Goal: Task Accomplishment & Management: Complete application form

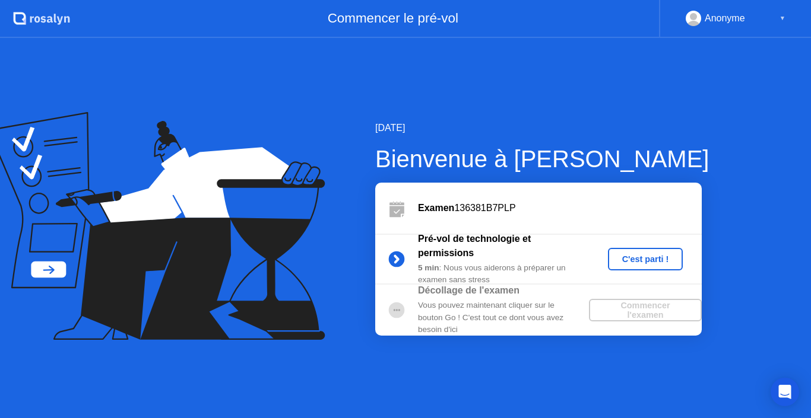
click at [648, 256] on div "C'est parti !" at bounding box center [646, 259] width 66 height 9
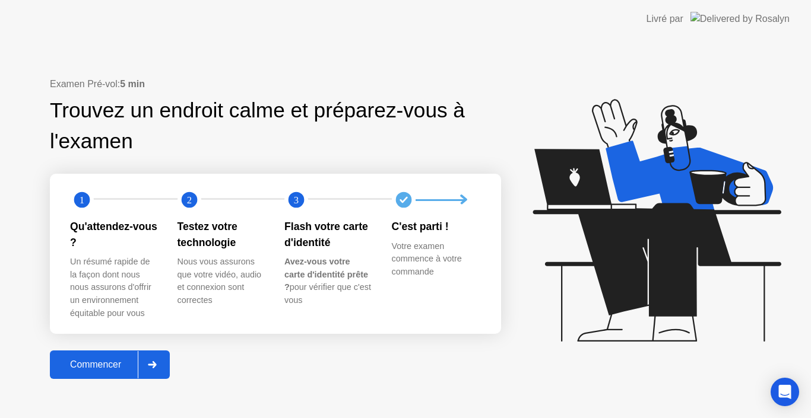
click at [145, 359] on div at bounding box center [152, 364] width 28 height 27
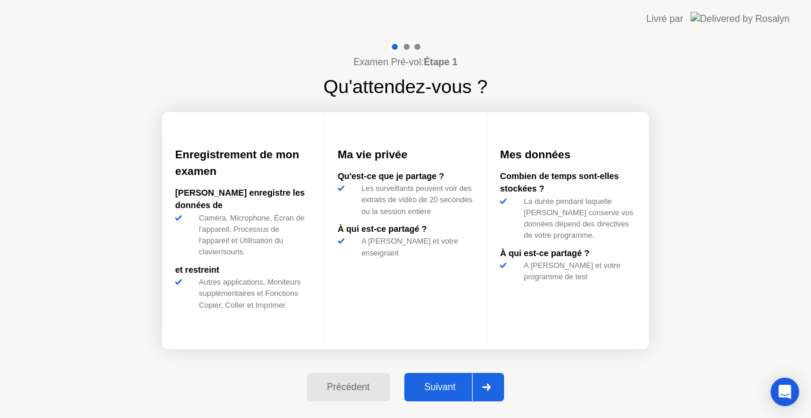
click at [482, 379] on div at bounding box center [486, 387] width 28 height 27
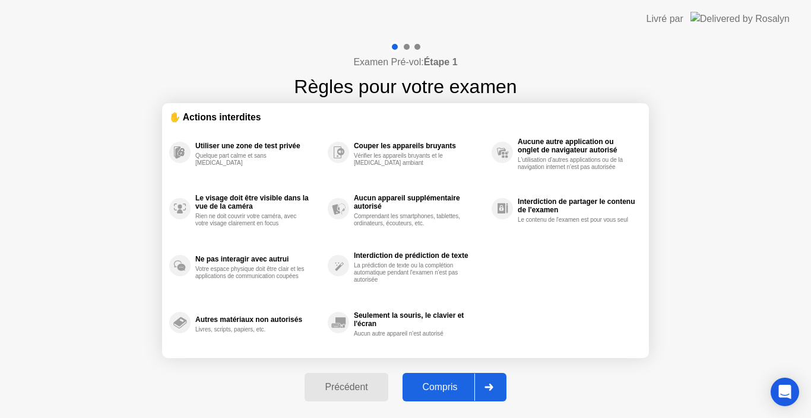
click at [468, 382] on div "Compris" at bounding box center [440, 387] width 68 height 11
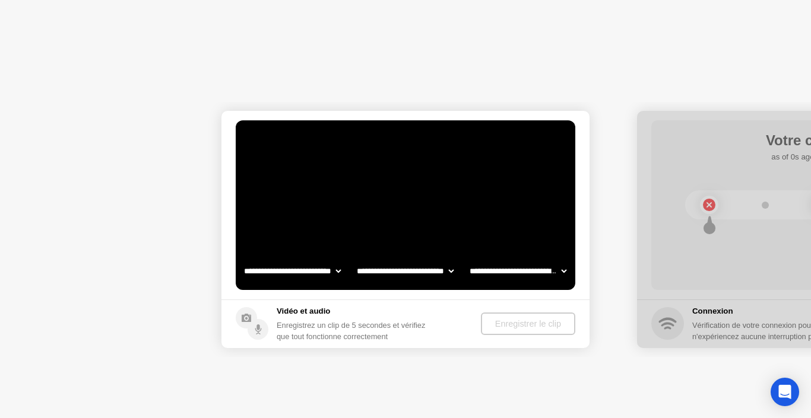
select select "*******"
select select "**********"
select select "*******"
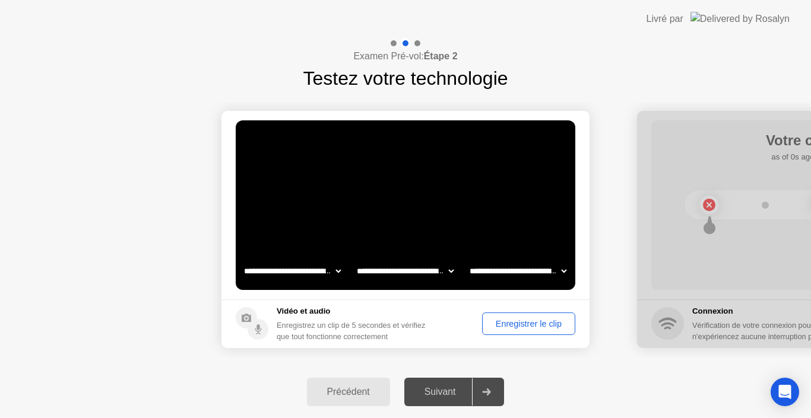
click at [525, 323] on div "Enregistrer le clip" at bounding box center [528, 323] width 85 height 9
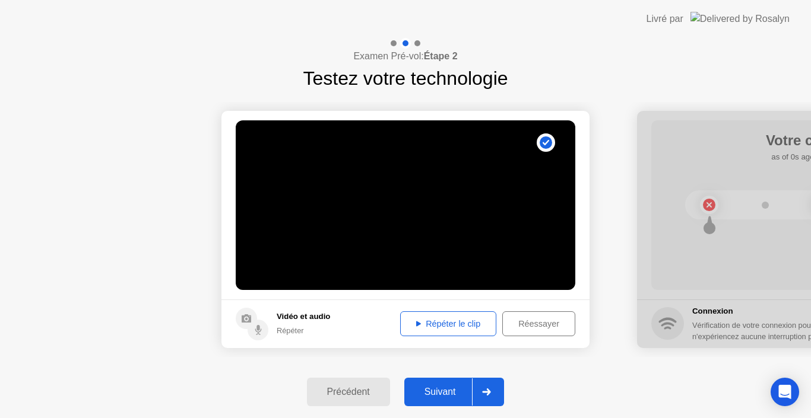
click at [463, 321] on div "Répéter le clip" at bounding box center [448, 323] width 88 height 9
click at [531, 319] on div "Réessayer" at bounding box center [538, 323] width 65 height 9
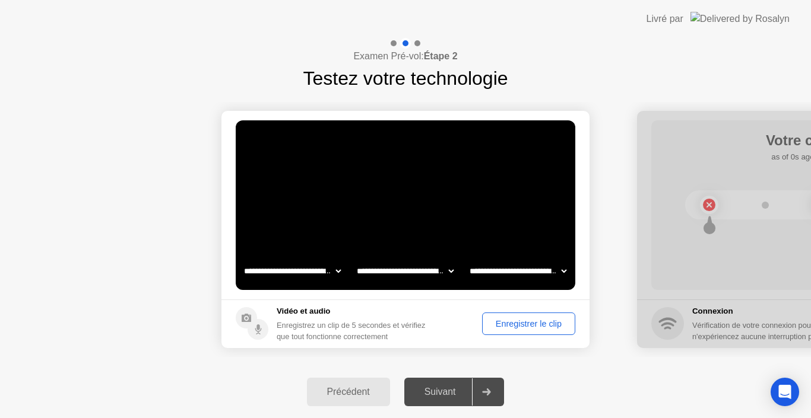
click at [521, 321] on div "Enregistrer le clip" at bounding box center [528, 323] width 85 height 9
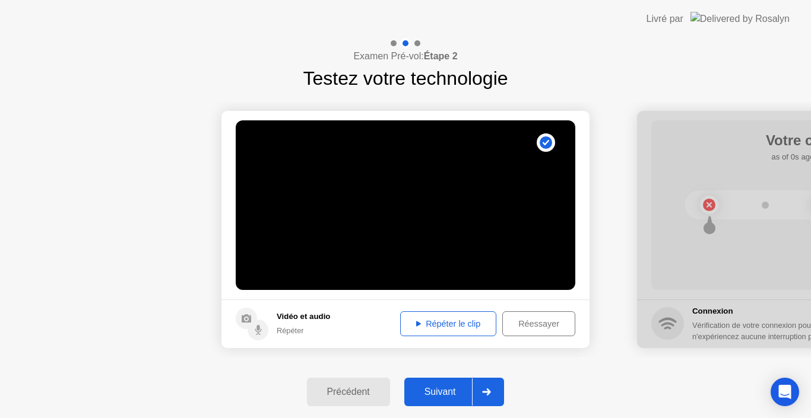
click at [437, 319] on div "Répéter le clip" at bounding box center [448, 323] width 88 height 9
click at [414, 319] on div "Répéter le clip" at bounding box center [448, 323] width 88 height 9
click at [488, 392] on icon at bounding box center [487, 392] width 8 height 7
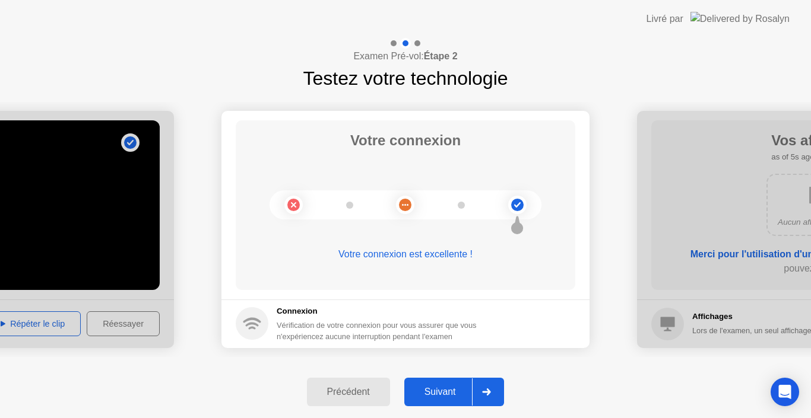
click at [488, 392] on icon at bounding box center [487, 392] width 8 height 7
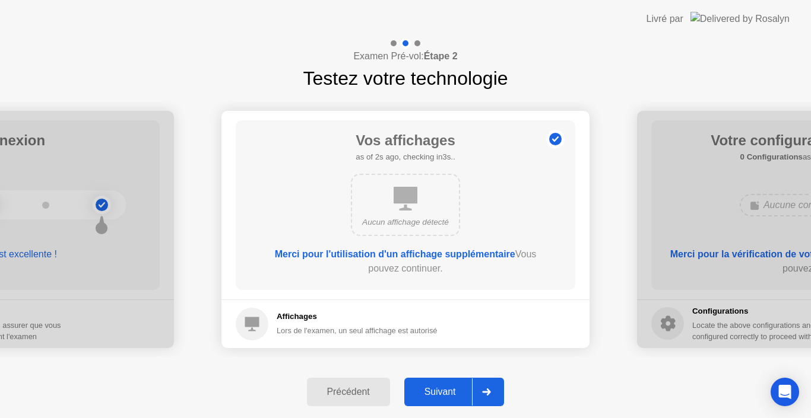
click at [488, 392] on icon at bounding box center [487, 392] width 8 height 7
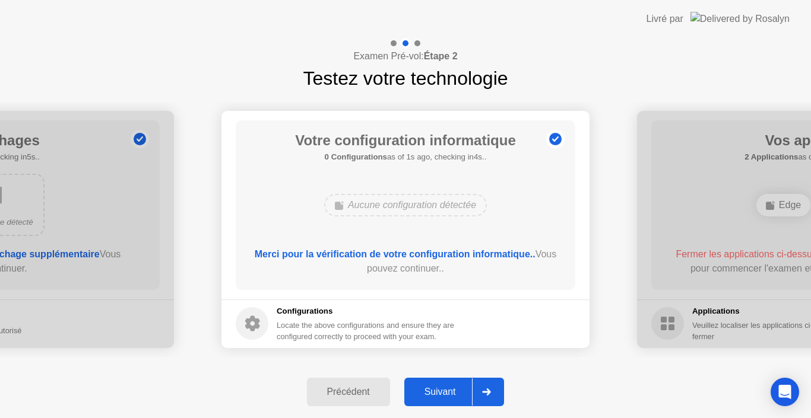
click at [488, 392] on icon at bounding box center [487, 392] width 8 height 7
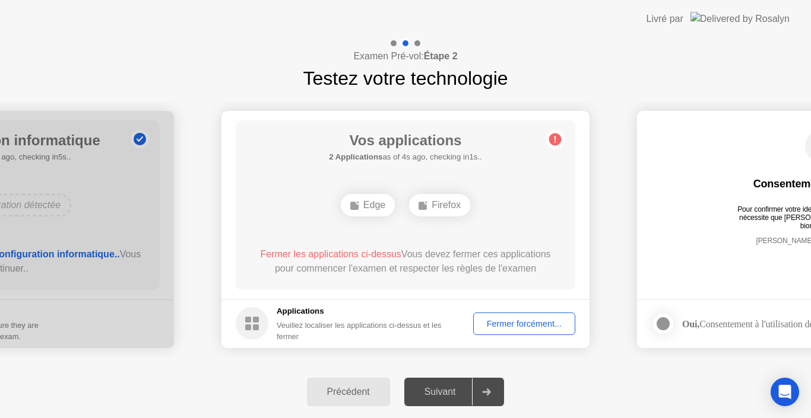
click at [490, 391] on icon at bounding box center [486, 392] width 9 height 7
click at [539, 319] on div "Fermer forcément..." at bounding box center [524, 323] width 94 height 9
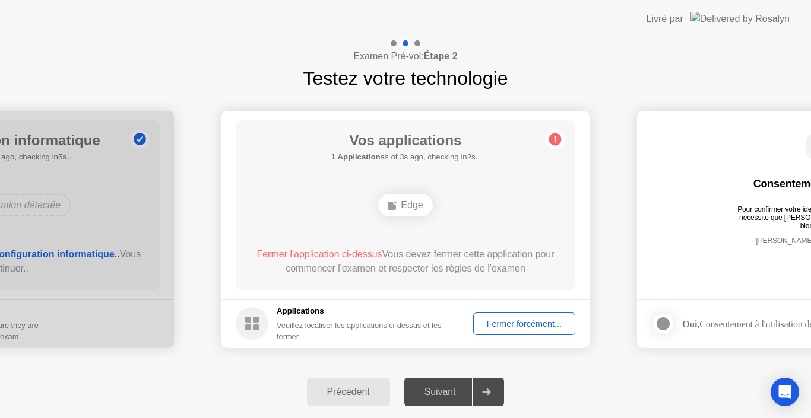
click at [525, 322] on div "Fermer forcément..." at bounding box center [524, 323] width 94 height 9
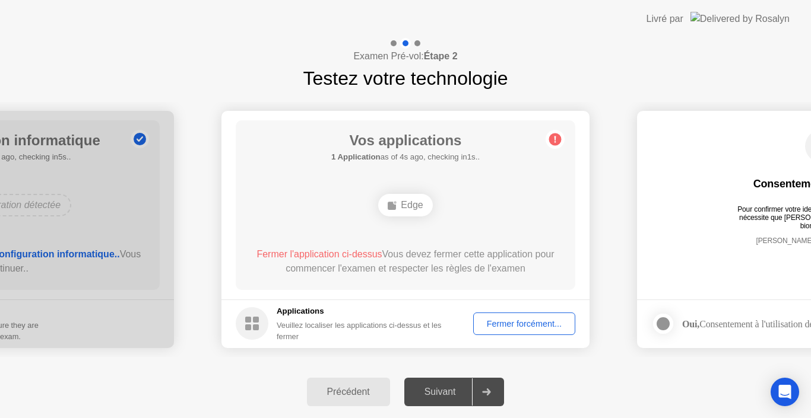
click at [486, 391] on icon at bounding box center [486, 392] width 9 height 7
click at [526, 319] on div "Fermer forcément..." at bounding box center [524, 323] width 94 height 9
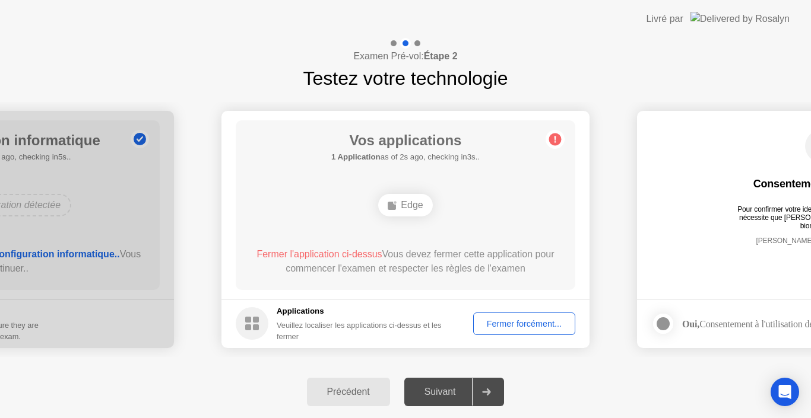
click at [527, 321] on div "Fermer forcément..." at bounding box center [524, 323] width 94 height 9
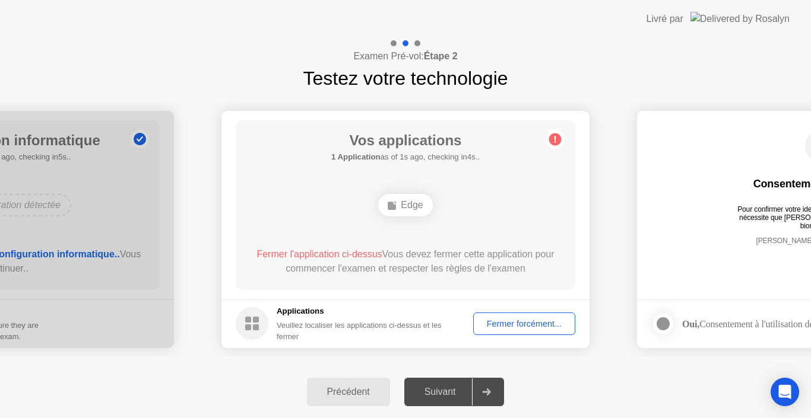
click at [528, 321] on div "Fermer forcément..." at bounding box center [524, 323] width 94 height 9
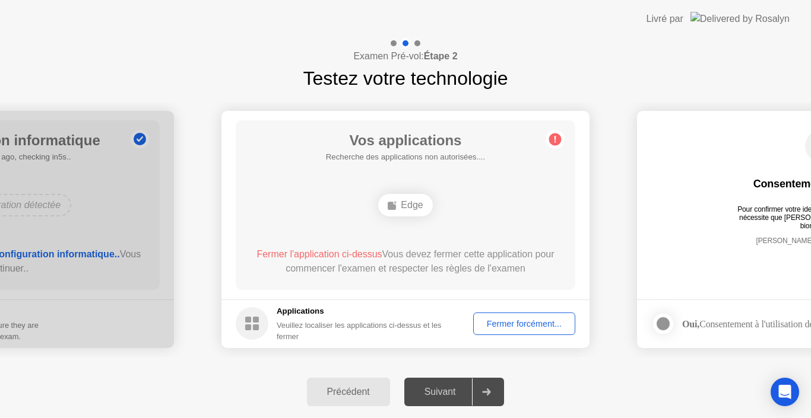
click at [522, 320] on div "Fermer forcément..." at bounding box center [524, 323] width 94 height 9
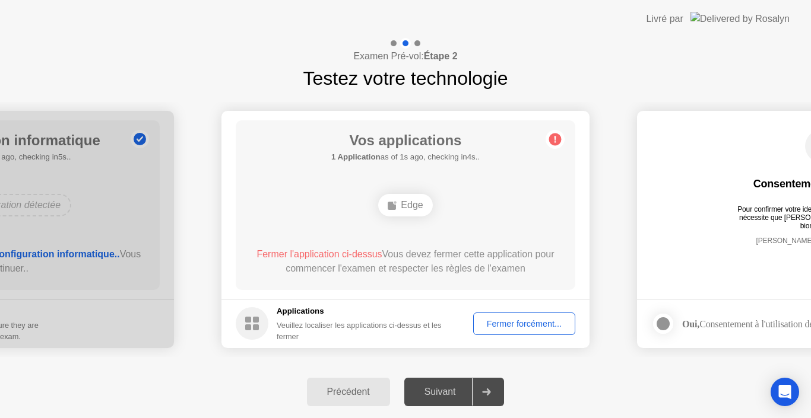
click at [526, 319] on div "Fermer forcément..." at bounding box center [524, 323] width 94 height 9
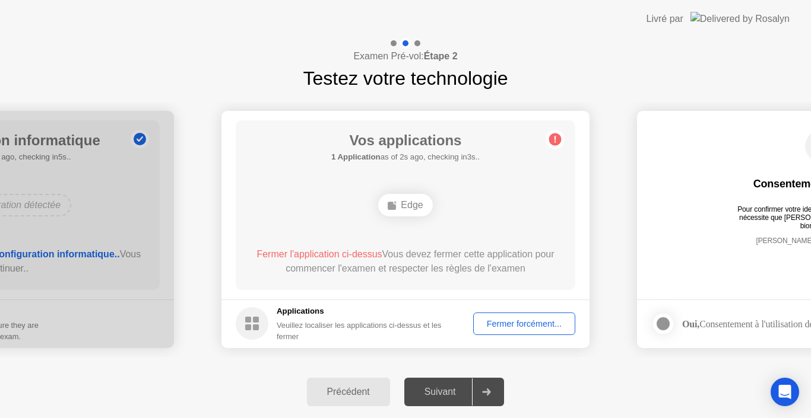
click at [488, 391] on icon at bounding box center [486, 392] width 9 height 7
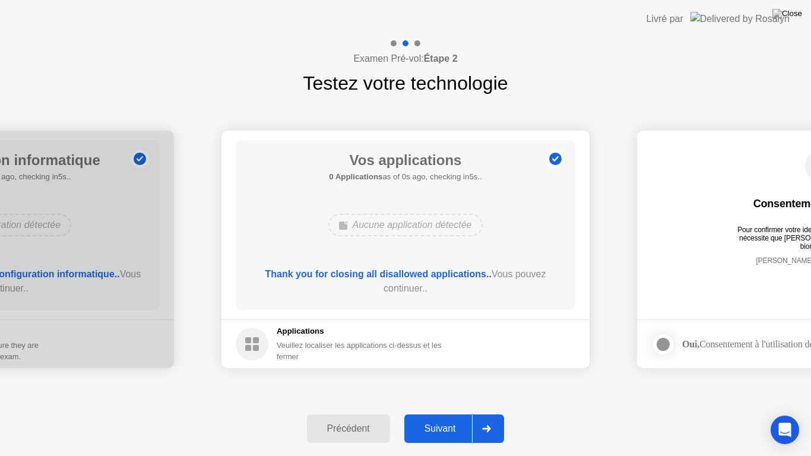
click at [528, 338] on footer "Applications Veuillez localiser les applications ci-dessus et les fermer" at bounding box center [405, 343] width 368 height 49
click at [490, 418] on div at bounding box center [486, 428] width 28 height 27
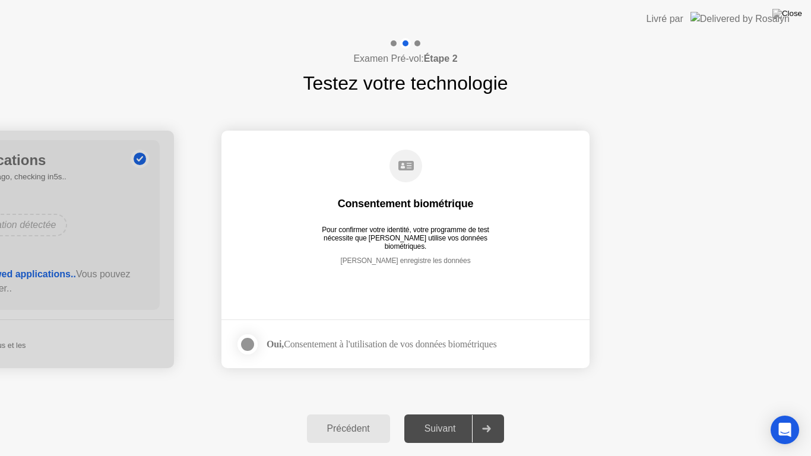
click at [488, 418] on div at bounding box center [486, 428] width 28 height 27
click at [250, 344] on div at bounding box center [247, 344] width 14 height 14
click at [490, 418] on icon at bounding box center [487, 428] width 8 height 7
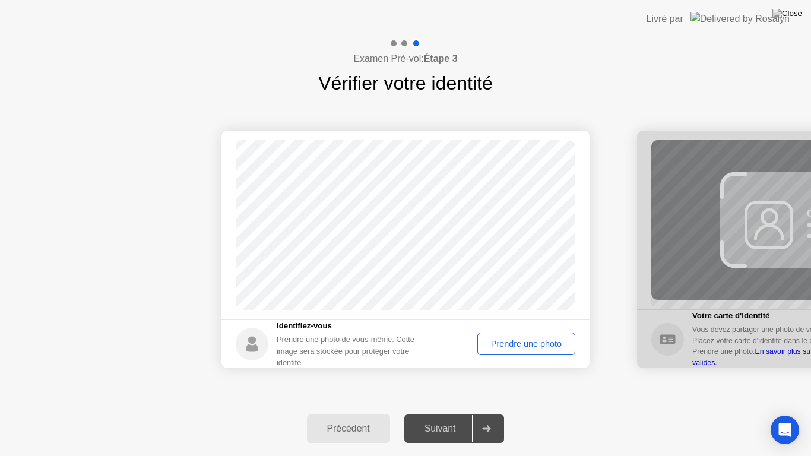
click at [516, 339] on div "Prendre une photo" at bounding box center [526, 343] width 90 height 9
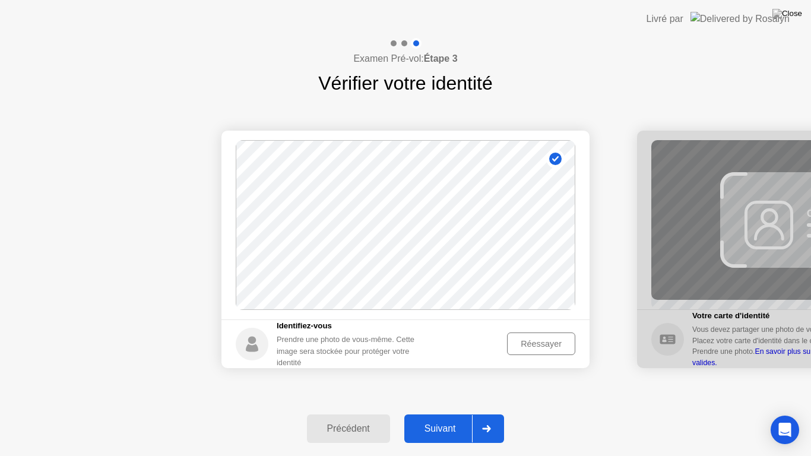
click at [488, 418] on div at bounding box center [486, 428] width 28 height 27
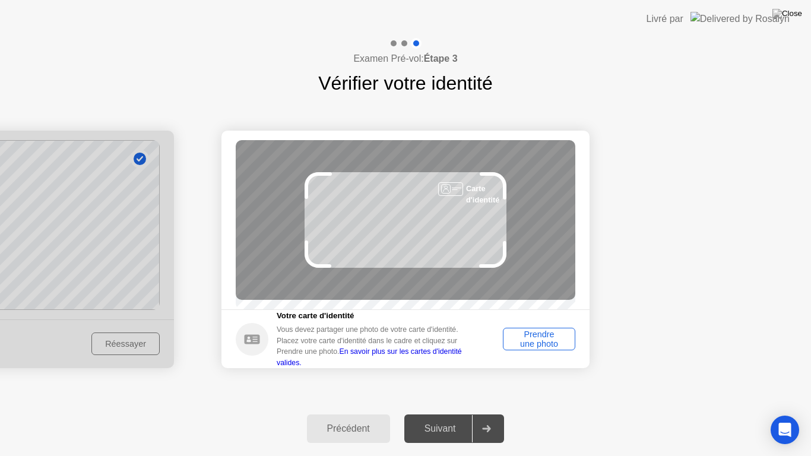
click at [547, 341] on div "Prendre une photo" at bounding box center [539, 338] width 64 height 19
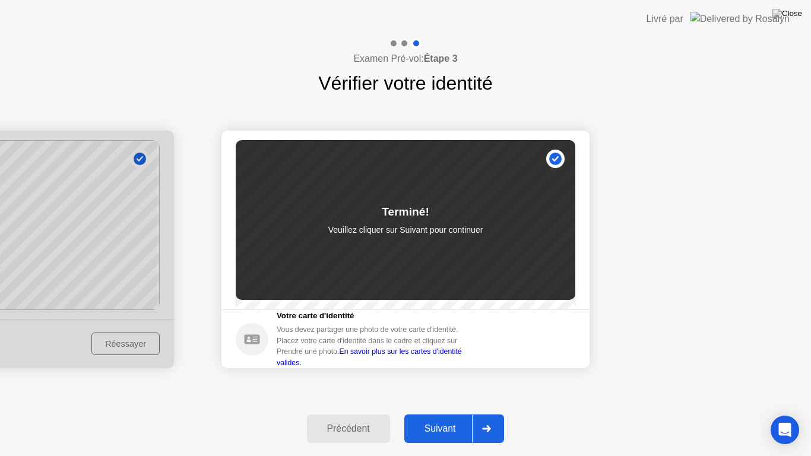
click at [486, 418] on div at bounding box center [486, 428] width 28 height 27
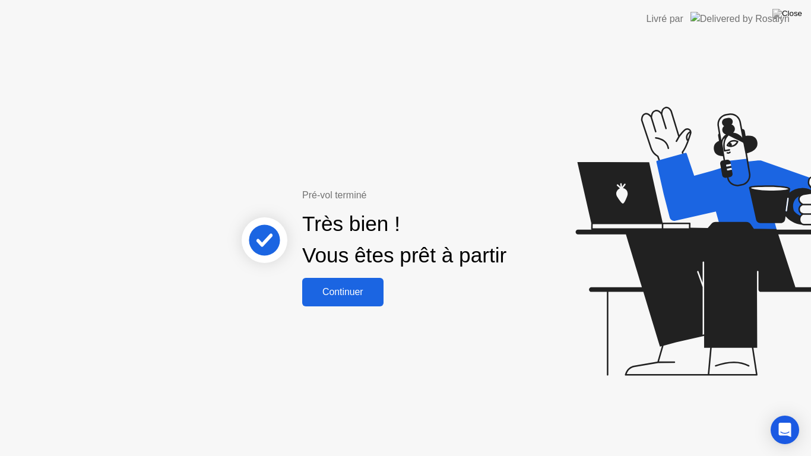
click at [360, 288] on div "Continuer" at bounding box center [343, 292] width 74 height 11
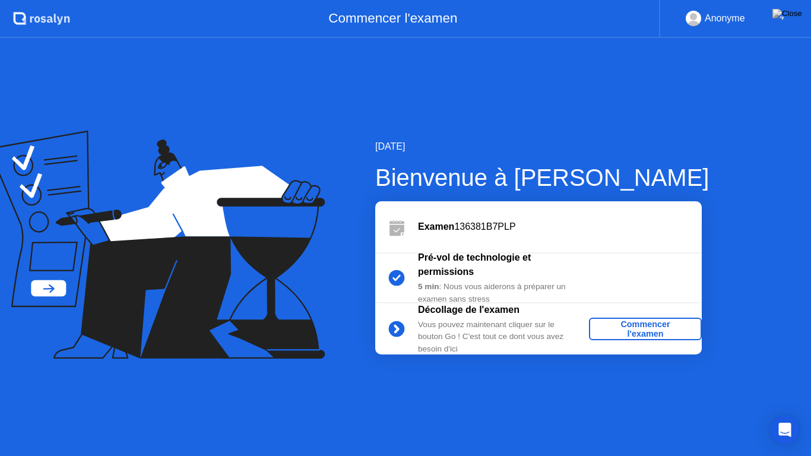
click at [660, 325] on div "Commencer l'examen" at bounding box center [645, 328] width 103 height 19
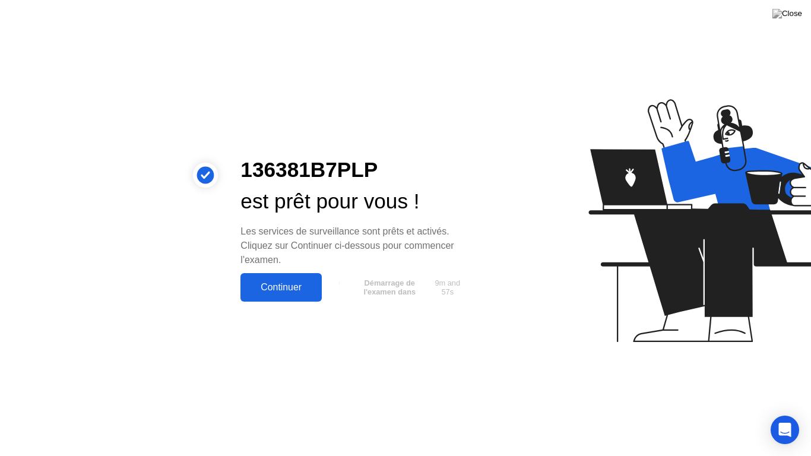
click at [291, 284] on div "Continuer" at bounding box center [281, 287] width 74 height 11
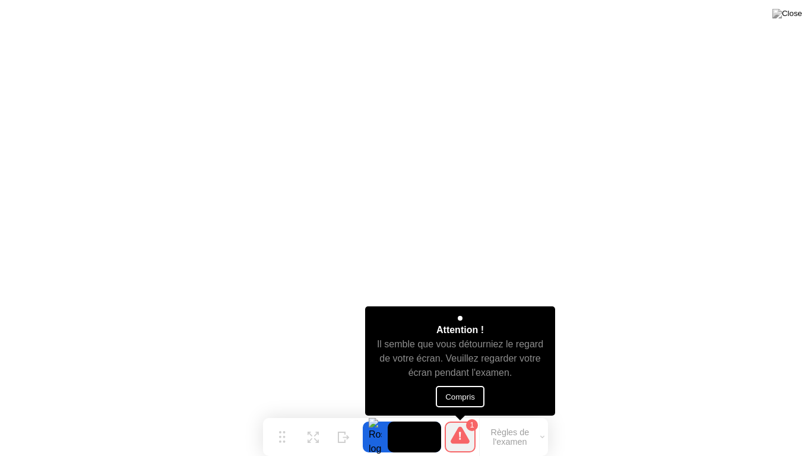
click at [456, 393] on button "Compris" at bounding box center [460, 396] width 49 height 21
